Goal: Transaction & Acquisition: Purchase product/service

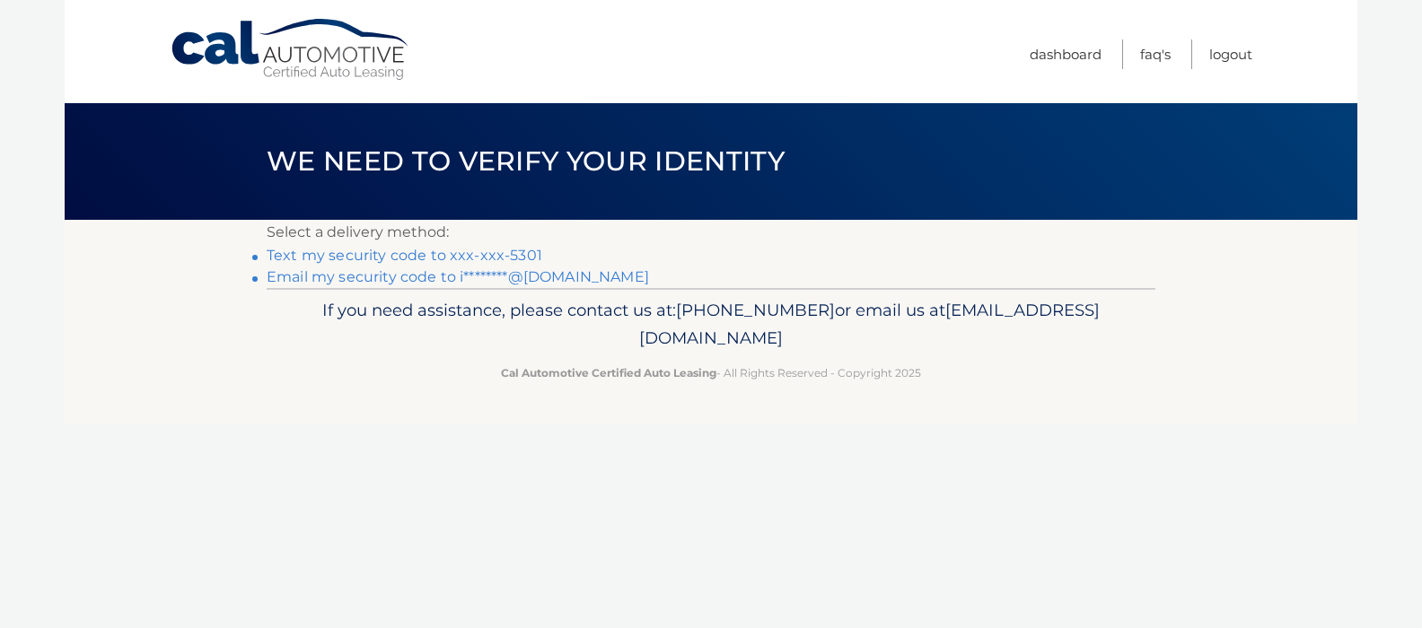
click at [373, 260] on link "Text my security code to xxx-xxx-5301" at bounding box center [405, 255] width 276 height 17
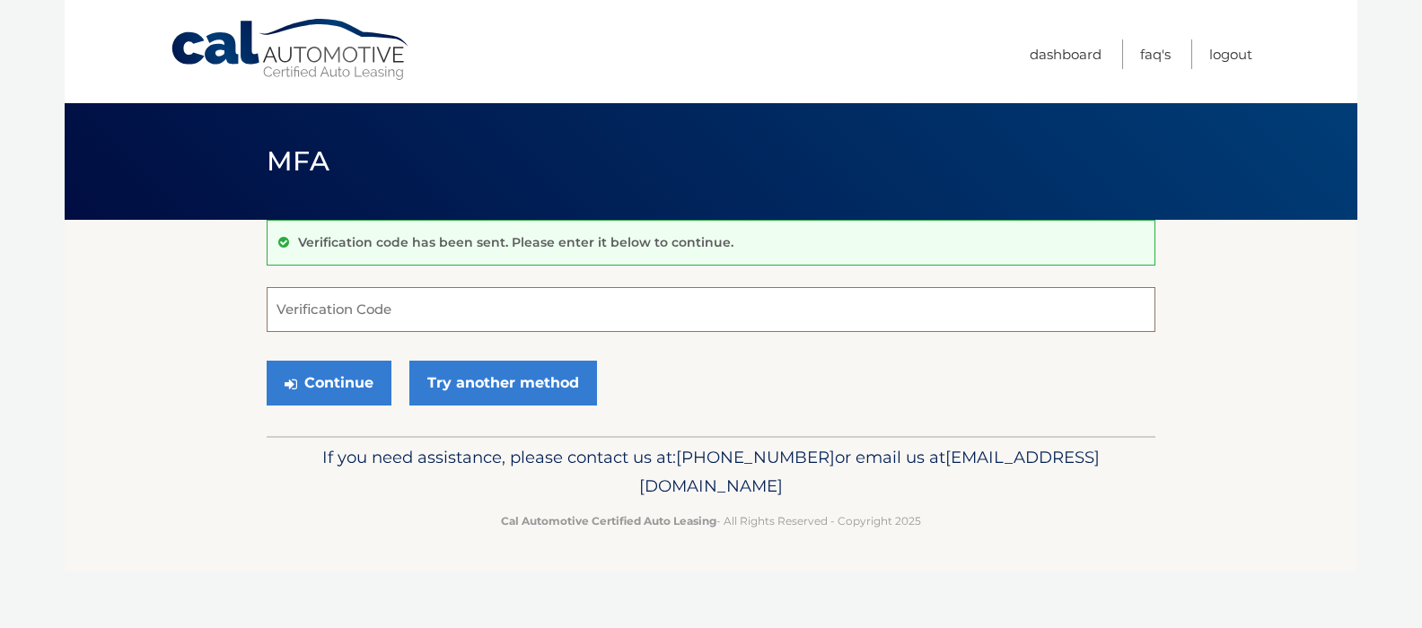
click at [420, 305] on input "Verification Code" at bounding box center [711, 309] width 889 height 45
type input "558675"
click at [267, 361] on button "Continue" at bounding box center [329, 383] width 125 height 45
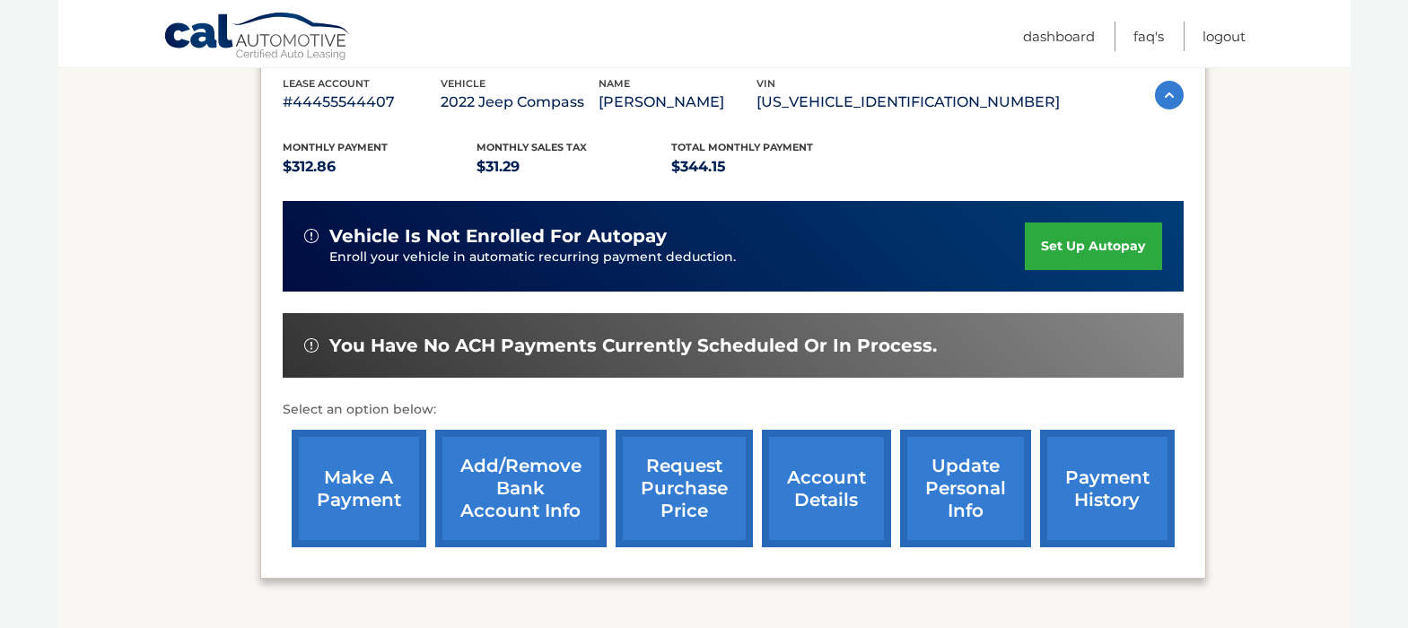
scroll to position [359, 0]
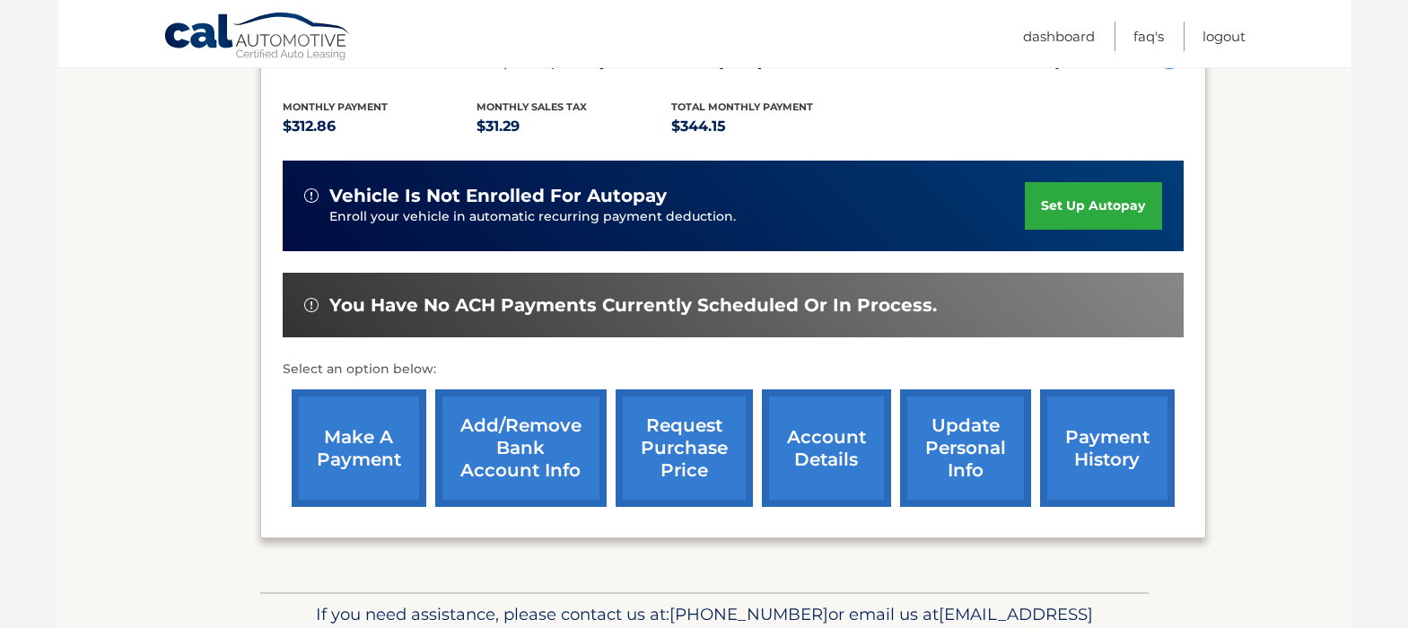
click at [337, 427] on link "make a payment" at bounding box center [359, 449] width 135 height 118
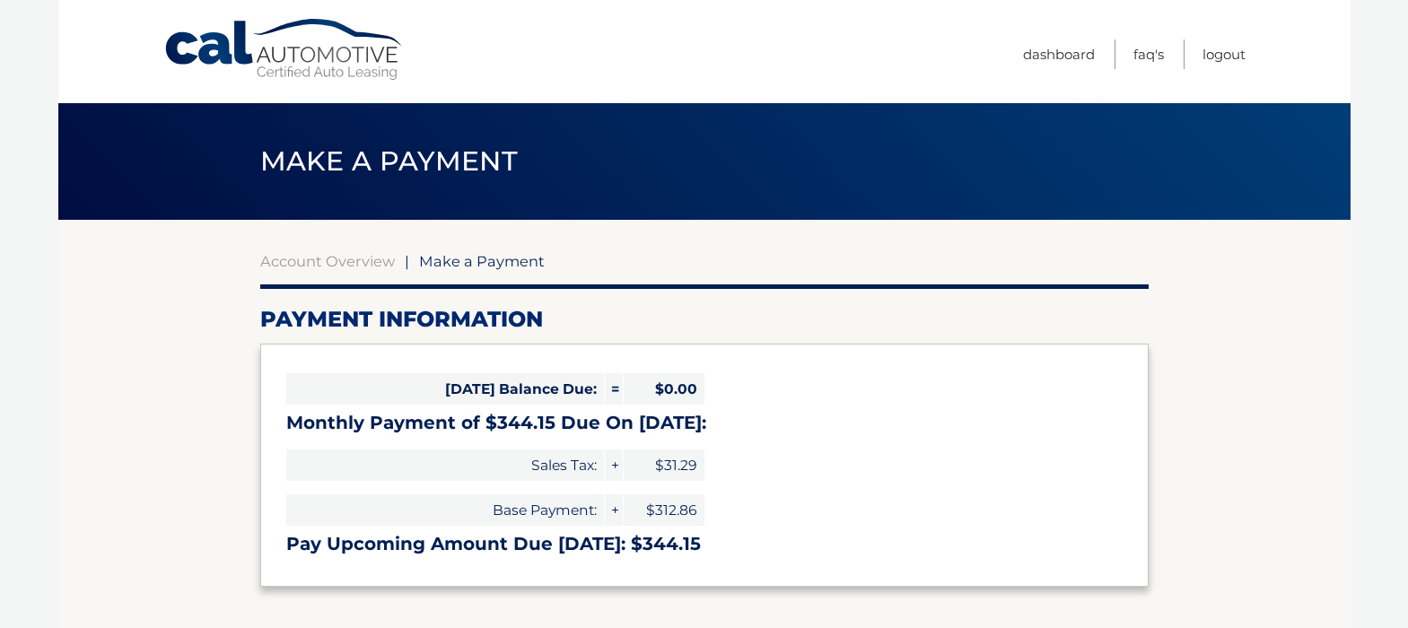
select select "ZjM5N2ZlMjYtYjBjOS00N2ZlLThhZWMtZDg5YzlkYTgyMTVk"
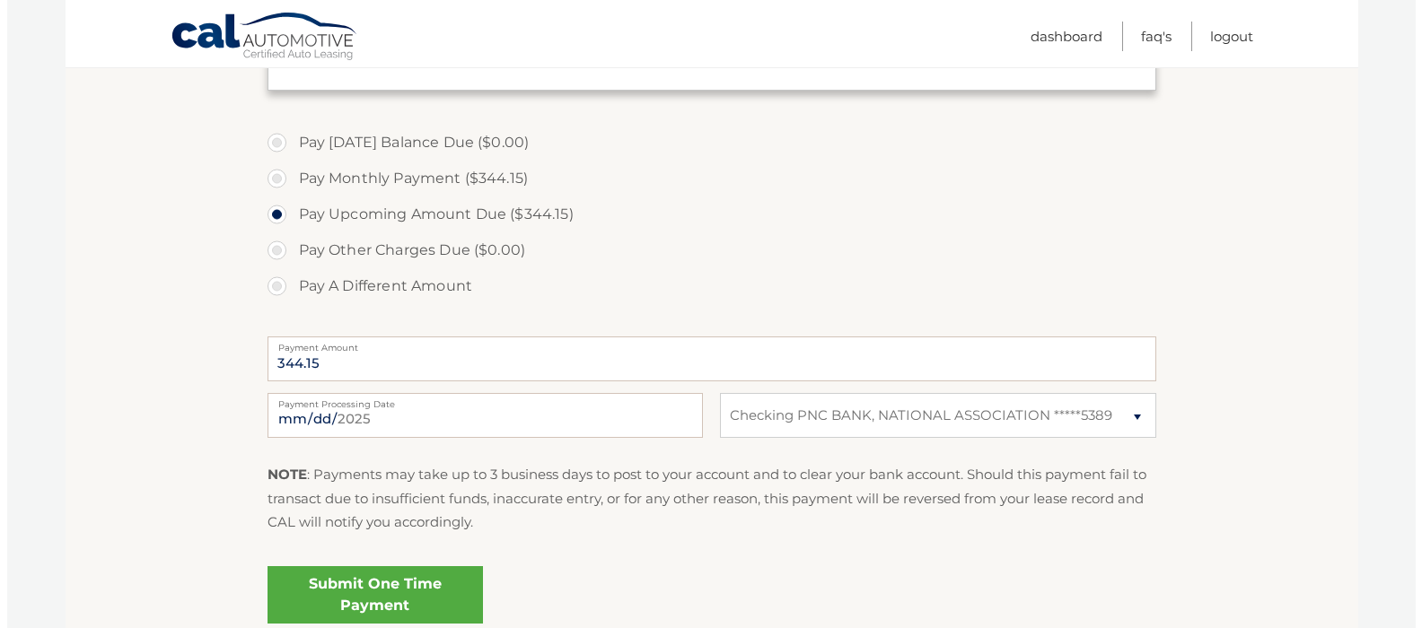
scroll to position [539, 0]
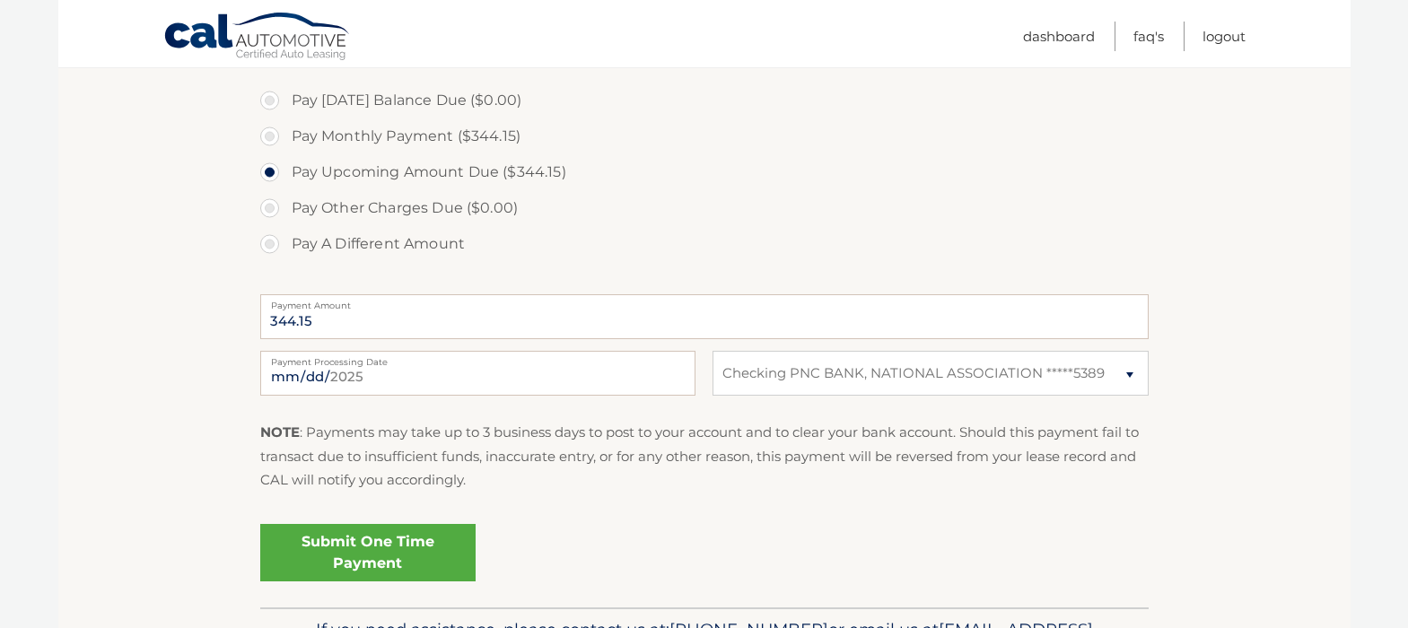
click at [400, 561] on link "Submit One Time Payment" at bounding box center [367, 552] width 215 height 57
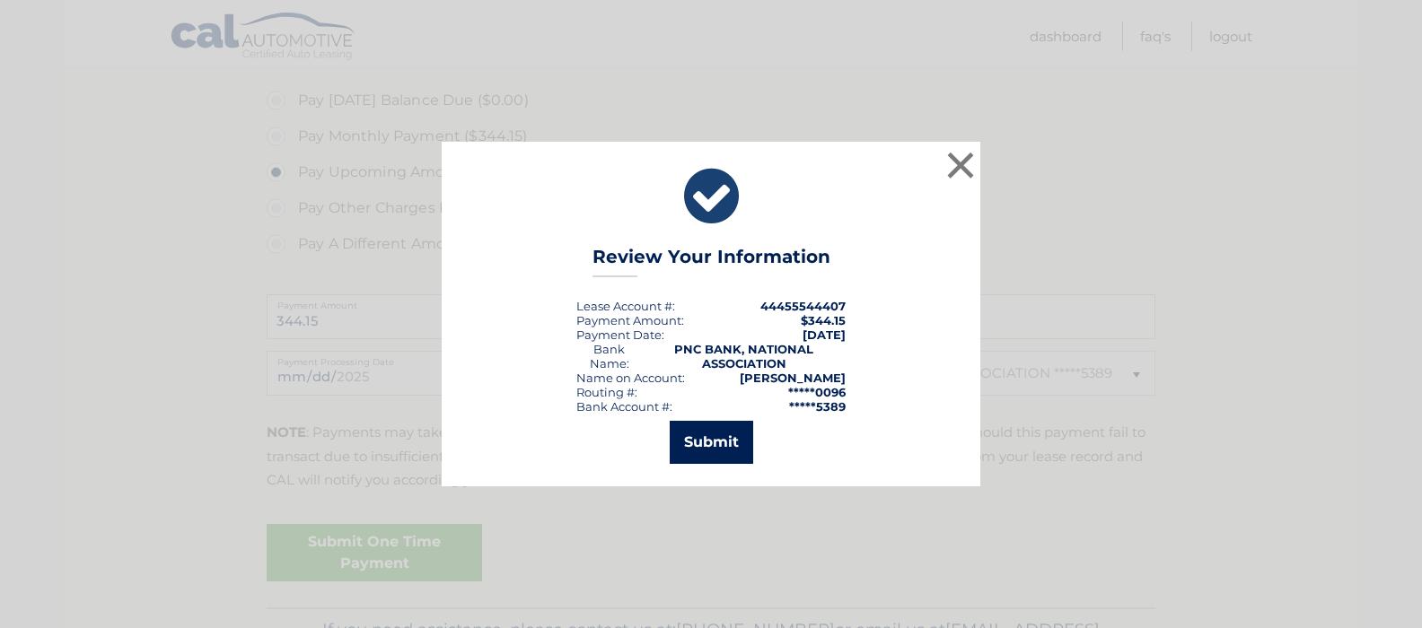
click at [724, 444] on button "Submit" at bounding box center [711, 442] width 83 height 43
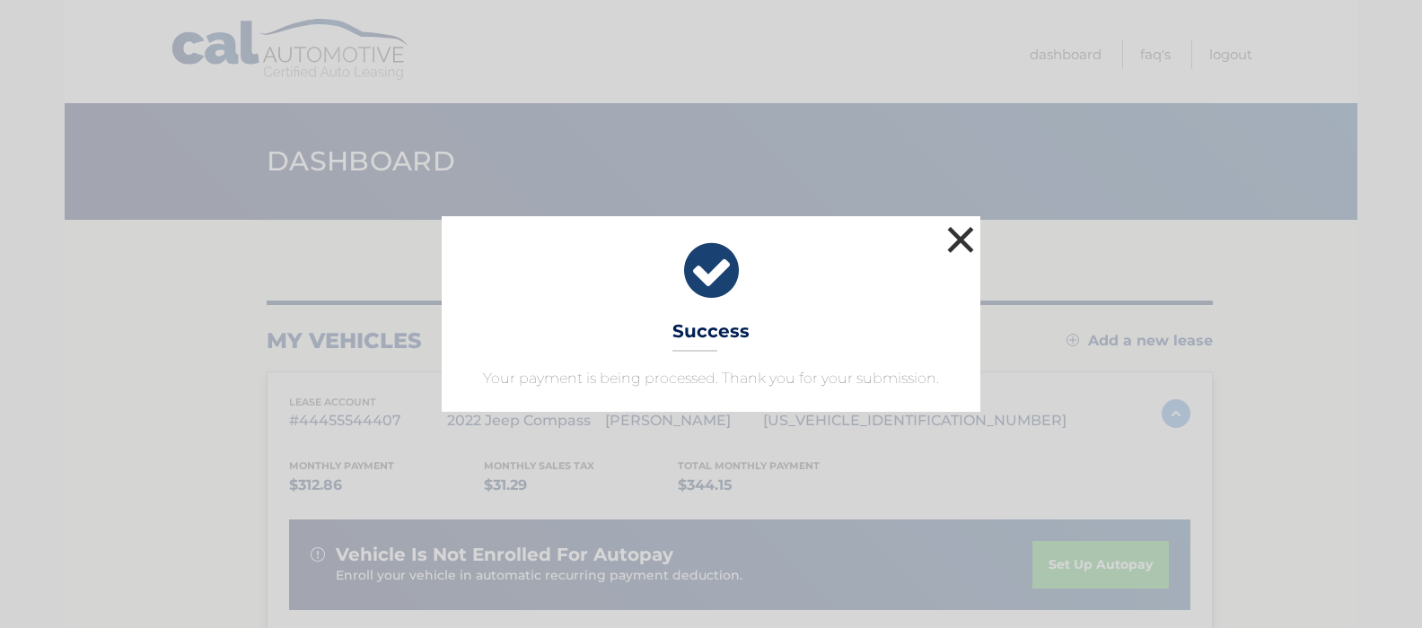
click at [970, 239] on button "×" at bounding box center [961, 240] width 36 height 36
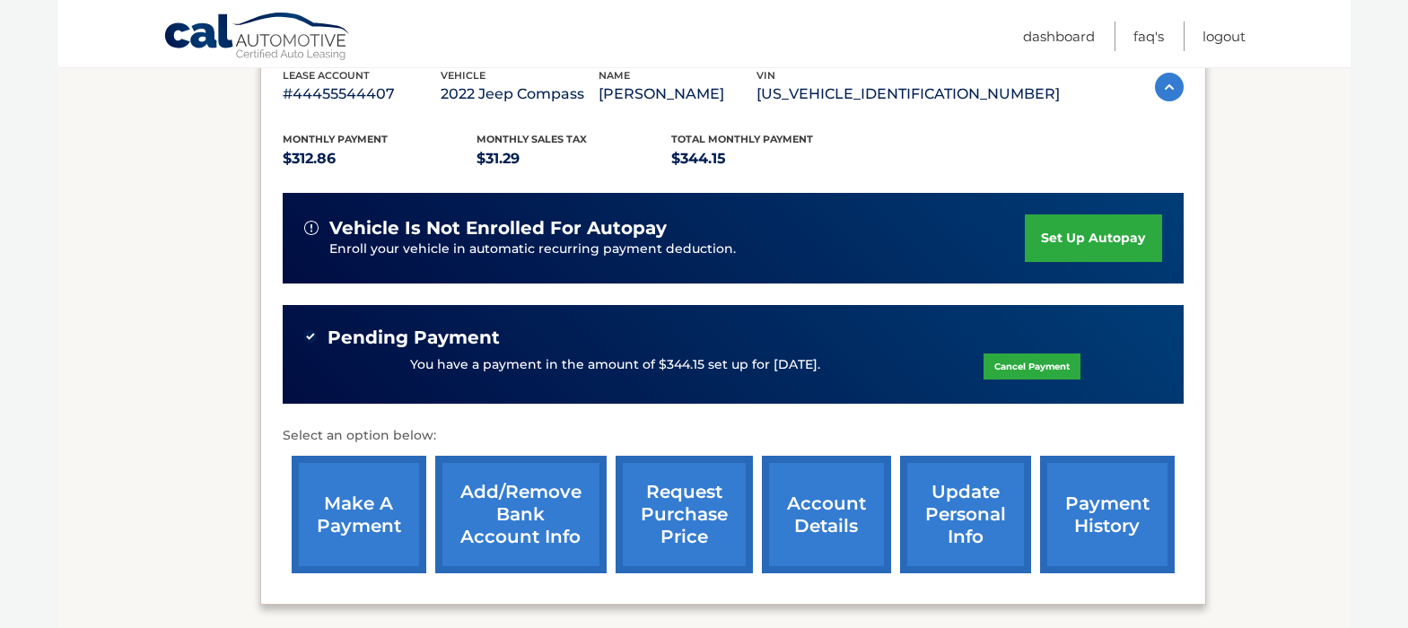
scroll to position [359, 0]
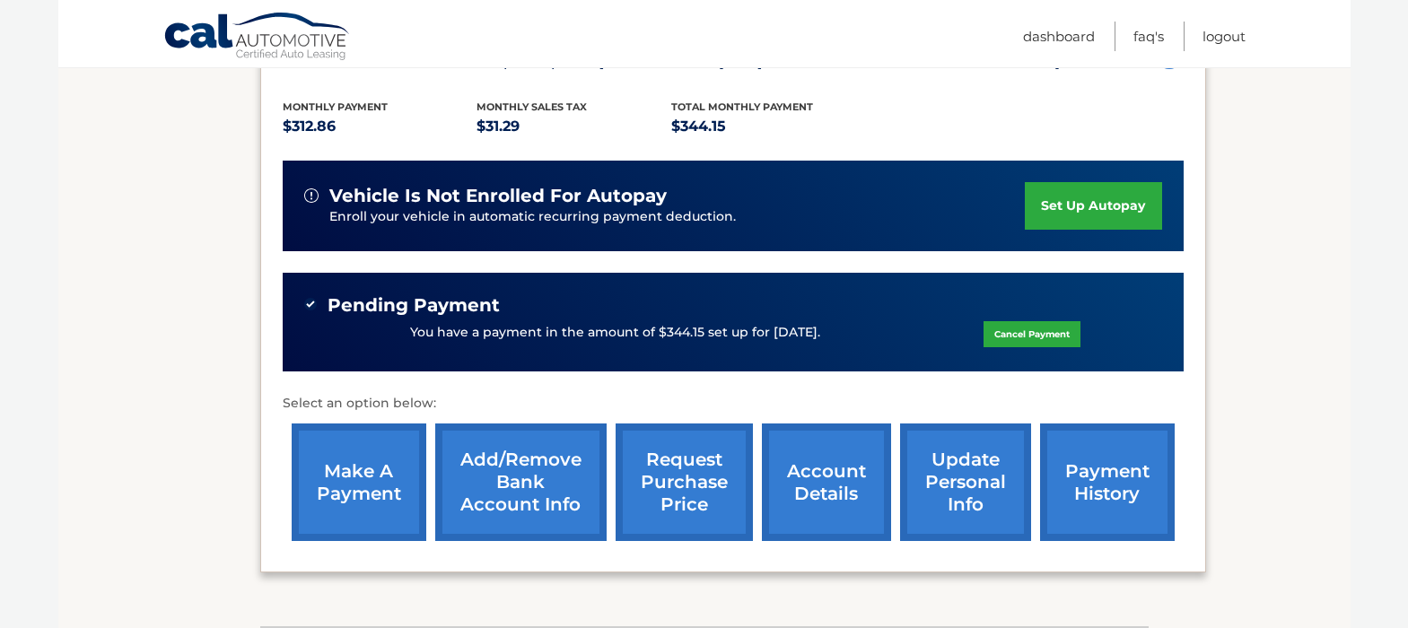
click at [1067, 501] on link "payment history" at bounding box center [1107, 483] width 135 height 118
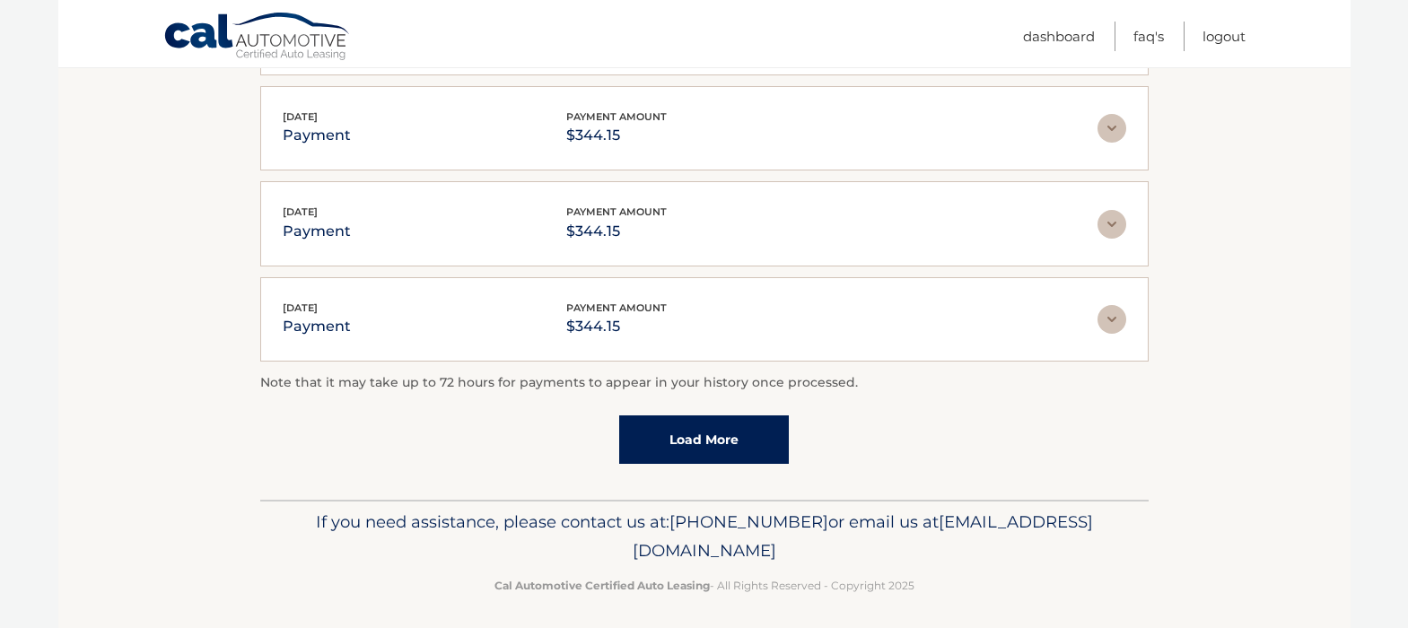
scroll to position [551, 0]
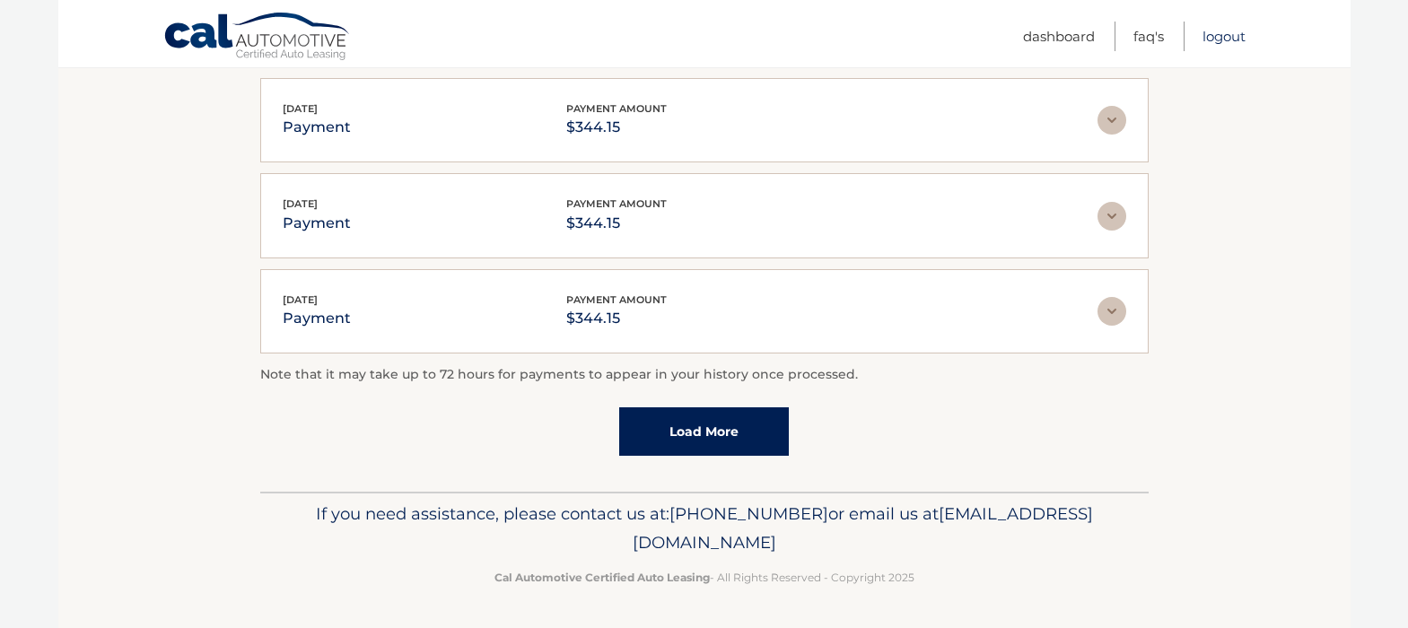
click at [1232, 40] on link "Logout" at bounding box center [1224, 37] width 43 height 30
